Goal: Task Accomplishment & Management: Manage account settings

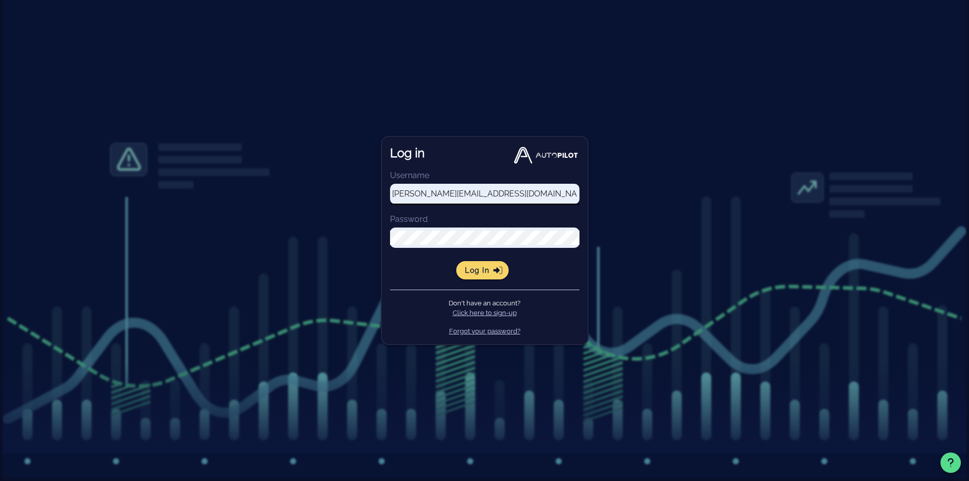
type input "[PERSON_NAME][EMAIL_ADDRESS][DOMAIN_NAME]"
click at [490, 274] on button "Log in" at bounding box center [482, 270] width 52 height 18
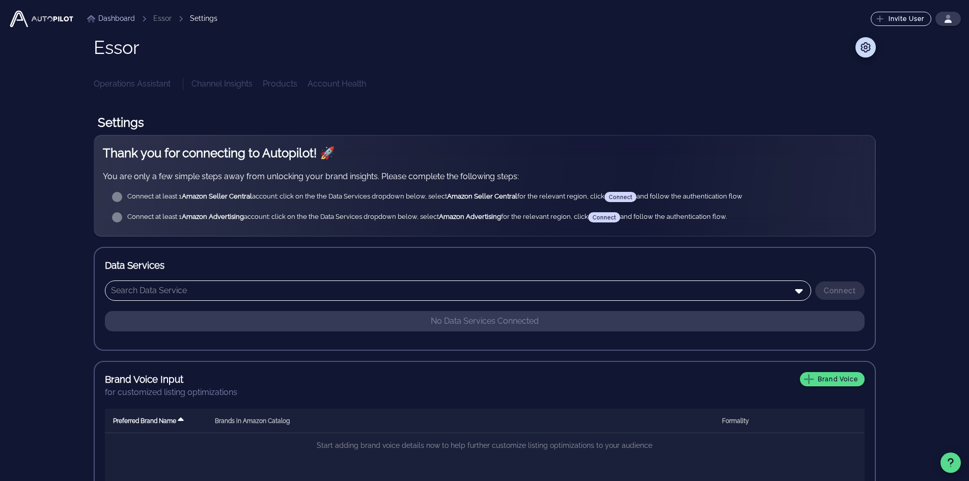
click at [395, 297] on input "text" at bounding box center [451, 291] width 680 height 16
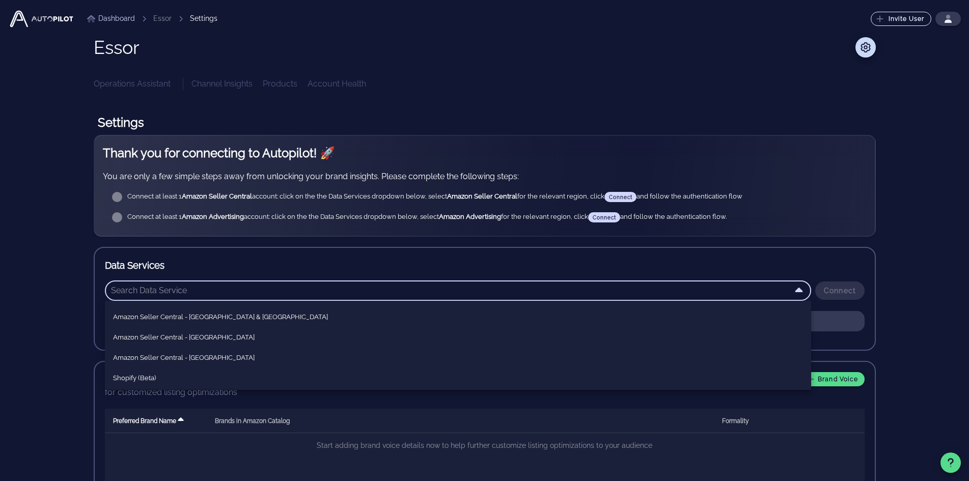
scroll to position [62, 0]
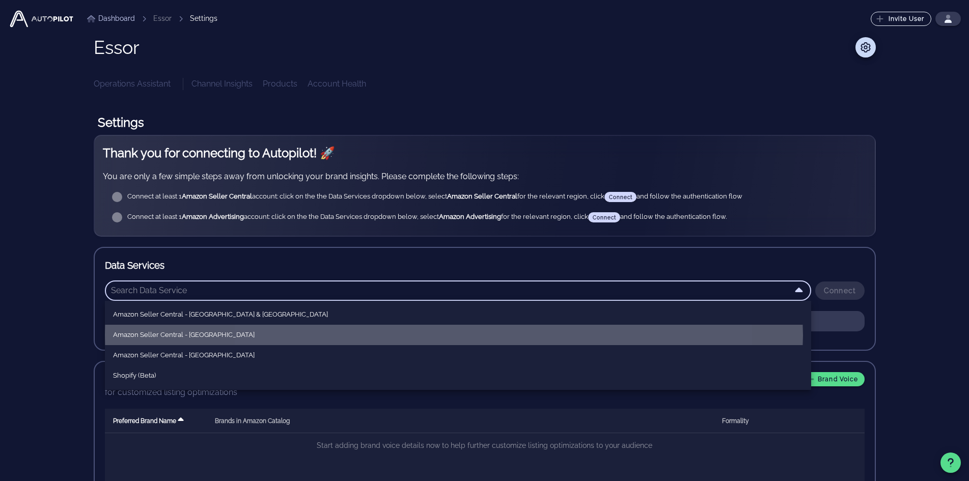
drag, startPoint x: 231, startPoint y: 335, endPoint x: 241, endPoint y: 332, distance: 10.3
click at [231, 335] on div "Amazon Seller Central - [GEOGRAPHIC_DATA]" at bounding box center [458, 335] width 690 height 8
type input "Amazon Seller Central - [GEOGRAPHIC_DATA]"
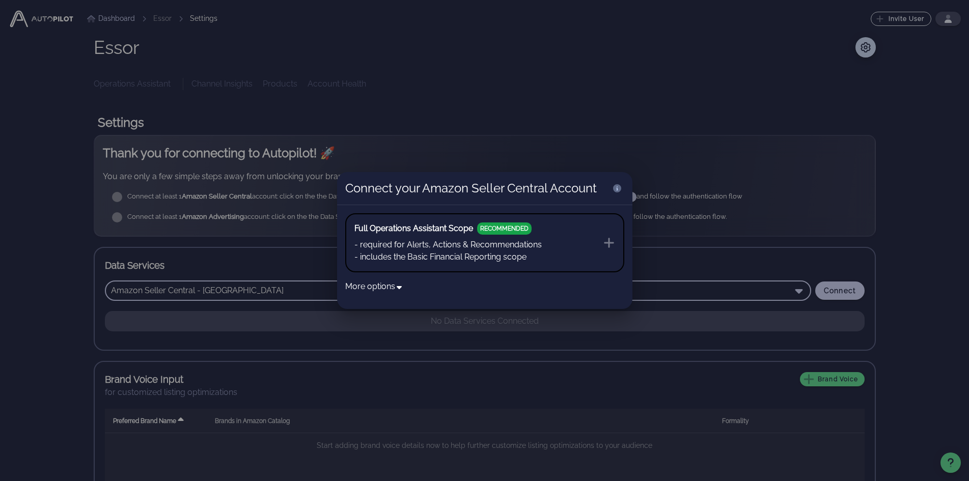
click at [555, 252] on button "Full Operations Assistant Scope RECOMMENDED - required for Alerts, Actions & Re…" at bounding box center [484, 242] width 279 height 59
click at [565, 249] on button "Full Operations Assistant Scope RECOMMENDED - required for Alerts, Actions & Re…" at bounding box center [484, 242] width 279 height 59
click at [674, 250] on div at bounding box center [484, 240] width 969 height 481
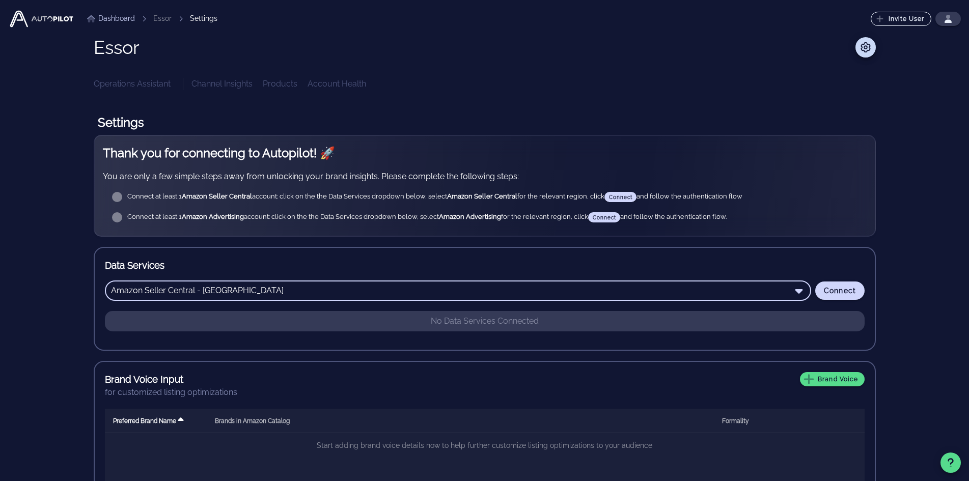
click at [834, 268] on h3 "Data Services" at bounding box center [485, 265] width 760 height 14
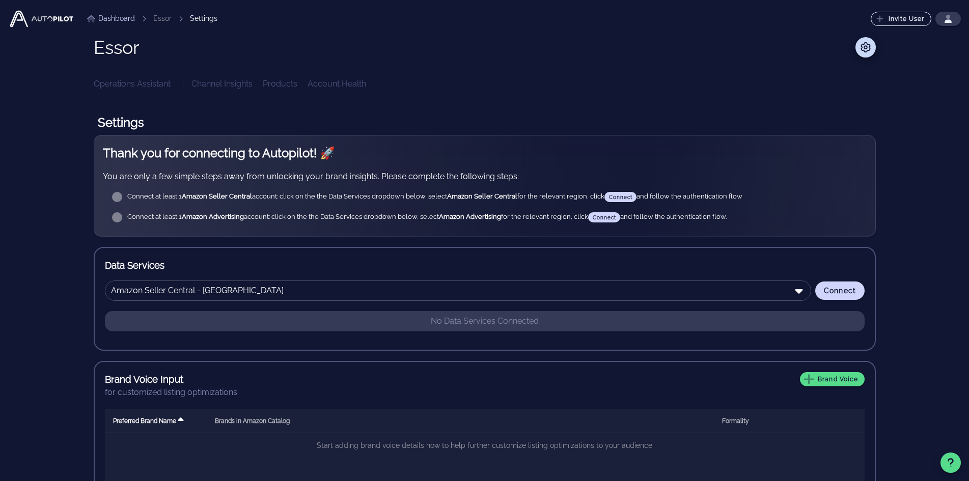
click at [931, 185] on div "Dashboard Essor Settings Invite User ⬆️ Upgrade Your Plan Upgrade to a paid pla…" at bounding box center [484, 291] width 952 height 583
click at [949, 293] on div "Dashboard Essor Settings Invite User ⬆️ Upgrade Your Plan Upgrade to a paid pla…" at bounding box center [484, 291] width 952 height 583
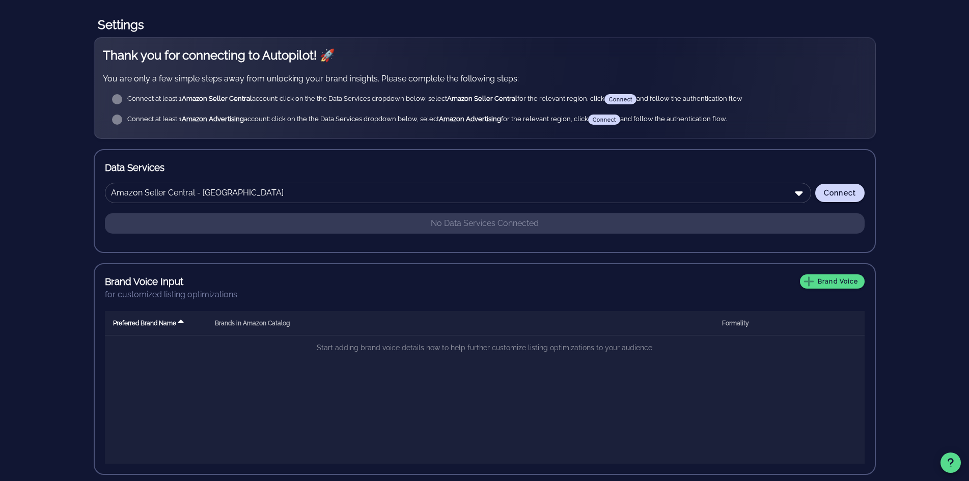
scroll to position [102, 0]
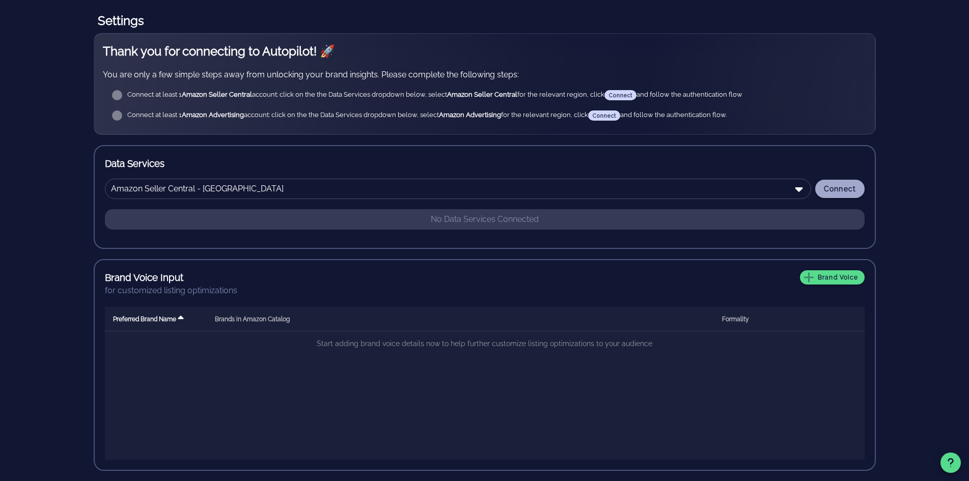
click at [853, 191] on span "Connect" at bounding box center [839, 189] width 33 height 8
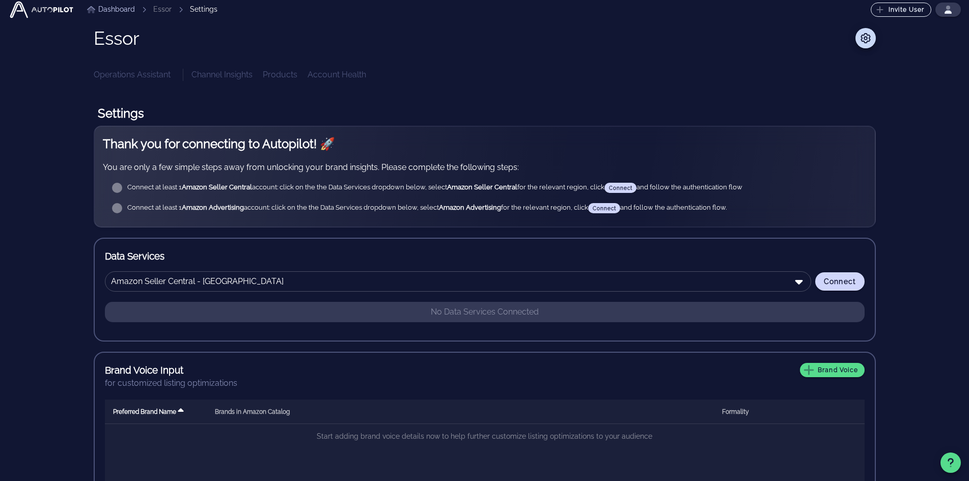
scroll to position [0, 0]
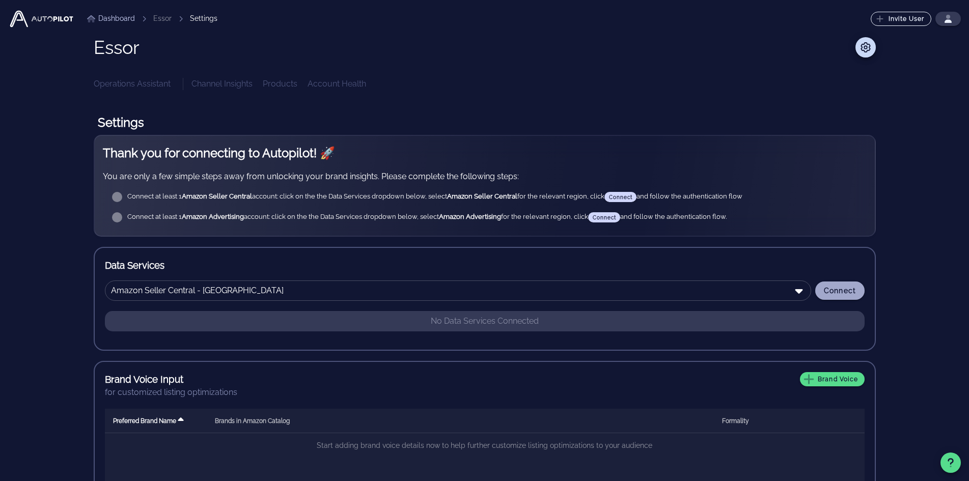
click at [833, 287] on span "Connect" at bounding box center [839, 291] width 33 height 8
click at [948, 17] on icon "button" at bounding box center [948, 19] width 8 height 8
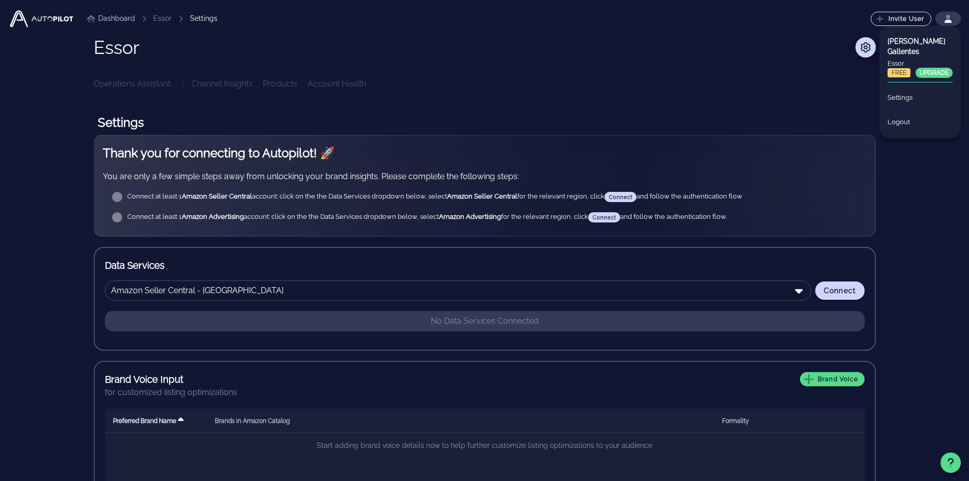
click at [645, 46] on div at bounding box center [511, 47] width 730 height 20
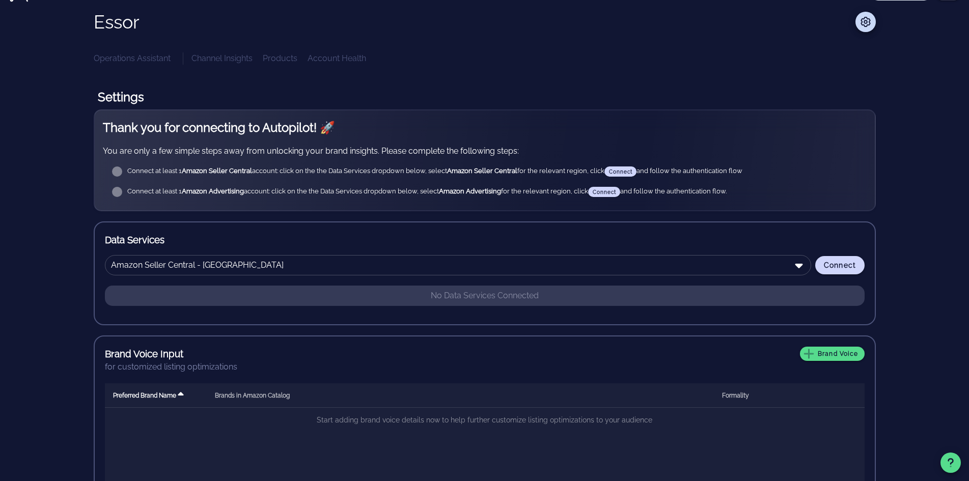
scroll to position [51, 0]
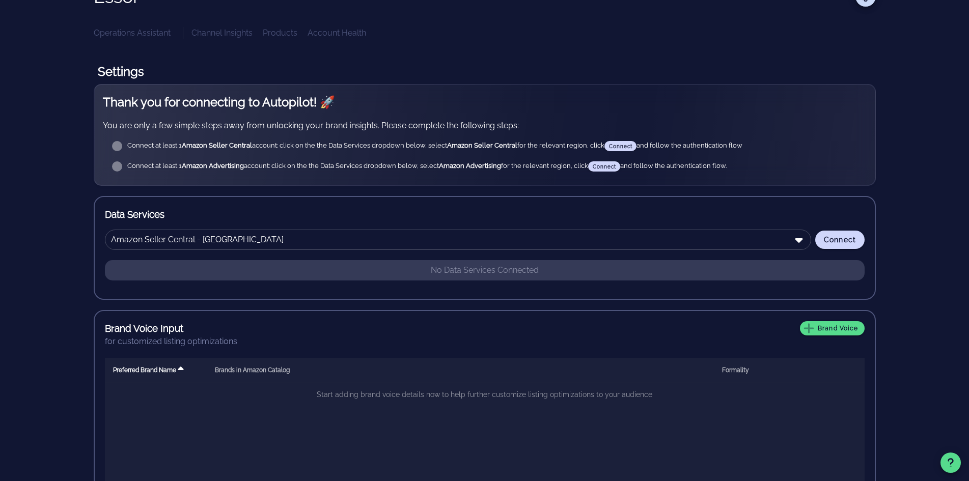
click at [894, 200] on div "Dashboard Essor Settings Invite User ⬆️ Upgrade Your Plan Upgrade to a paid pla…" at bounding box center [484, 240] width 952 height 583
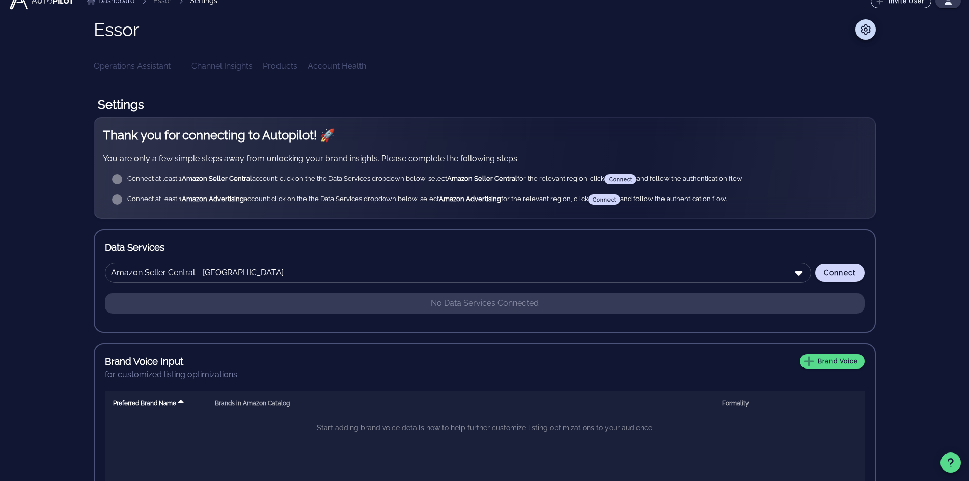
scroll to position [0, 0]
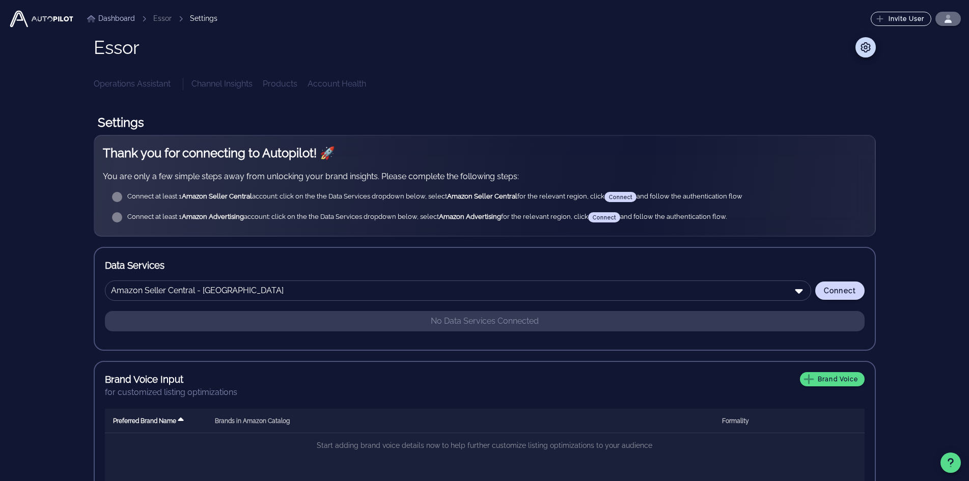
click at [945, 18] on icon "button" at bounding box center [948, 19] width 8 height 8
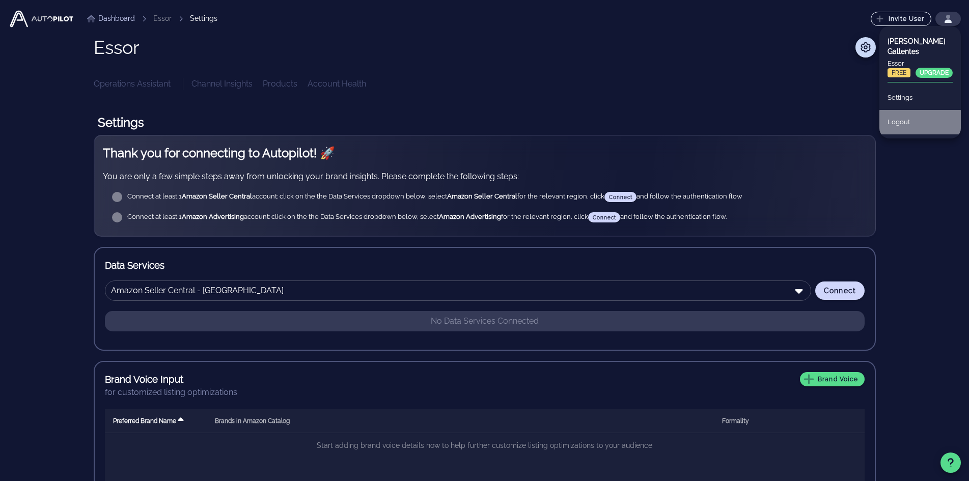
click at [901, 111] on div "Logout" at bounding box center [919, 122] width 65 height 22
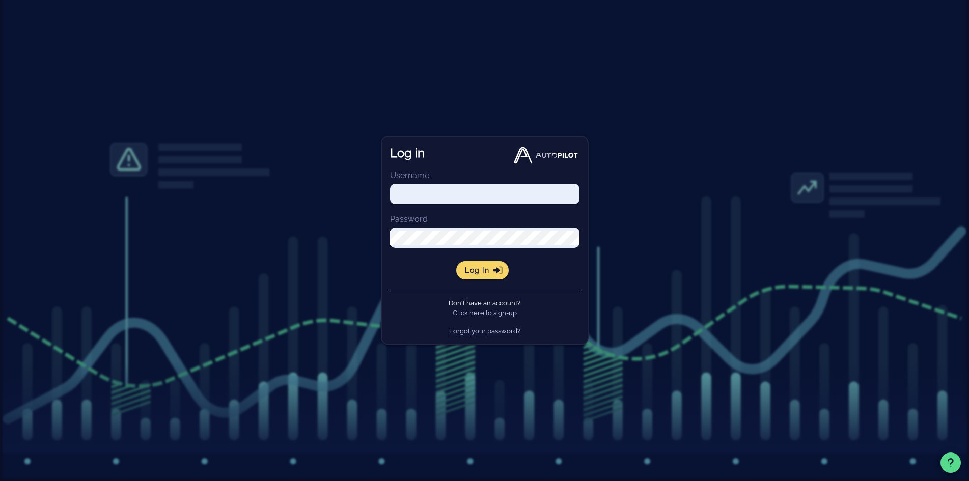
type input "[PERSON_NAME][EMAIL_ADDRESS][DOMAIN_NAME]"
click at [701, 61] on div "Log in Username [PERSON_NAME][EMAIL_ADDRESS][DOMAIN_NAME] Password Log in Don't…" at bounding box center [484, 240] width 969 height 481
click at [651, 55] on div "Log in Username [PERSON_NAME][EMAIL_ADDRESS][DOMAIN_NAME] Password Log in Don't…" at bounding box center [484, 240] width 969 height 481
click at [529, 70] on div "Log in Username [PERSON_NAME][EMAIL_ADDRESS][DOMAIN_NAME] Password Log in Don't…" at bounding box center [484, 240] width 969 height 481
